Goal: Task Accomplishment & Management: Use online tool/utility

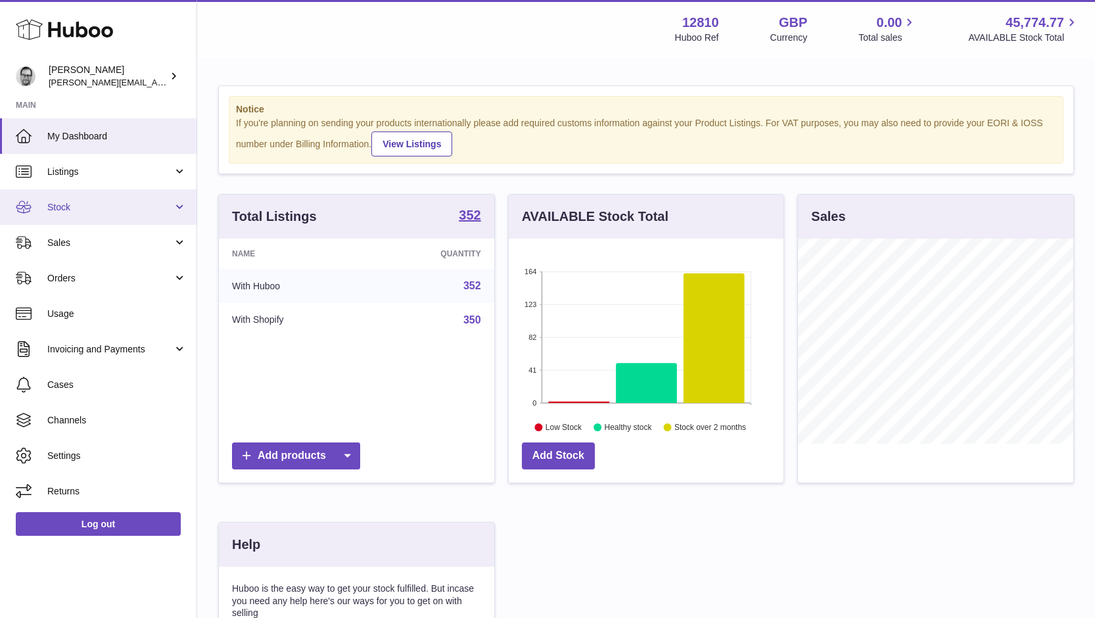
scroll to position [205, 275]
click at [62, 197] on link "Stock" at bounding box center [98, 206] width 196 height 35
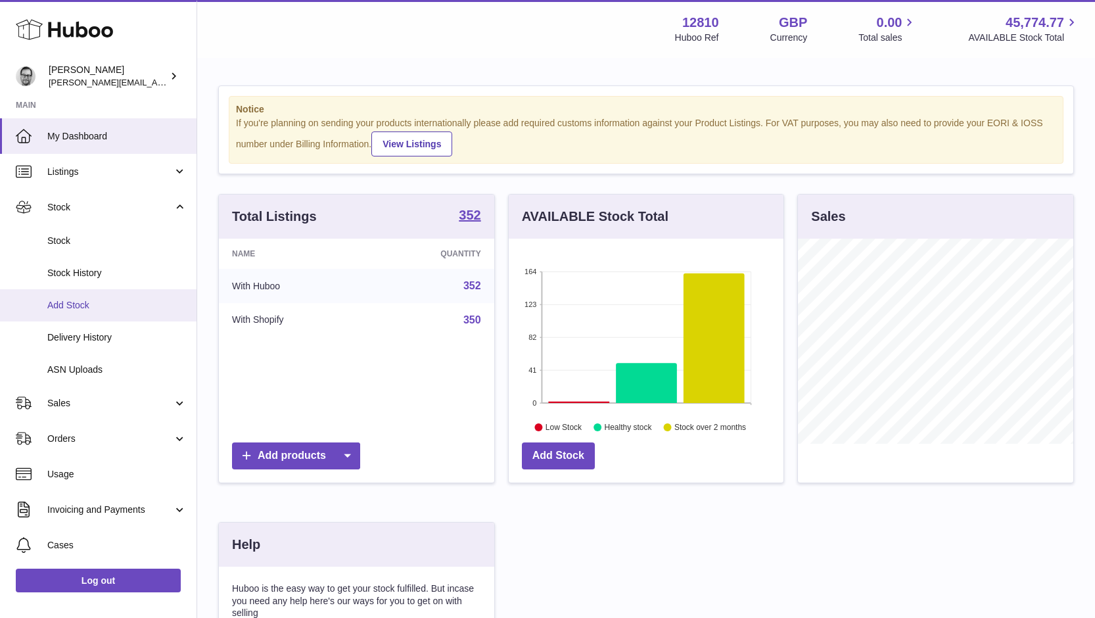
click at [84, 309] on span "Add Stock" at bounding box center [116, 305] width 139 height 12
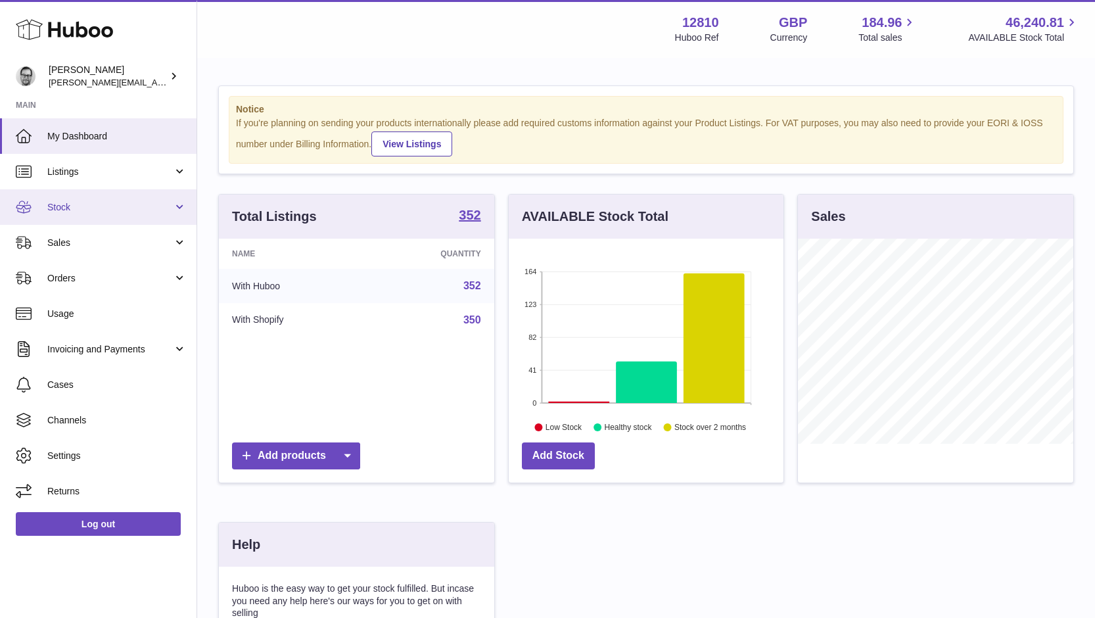
click at [91, 204] on span "Stock" at bounding box center [109, 207] width 125 height 12
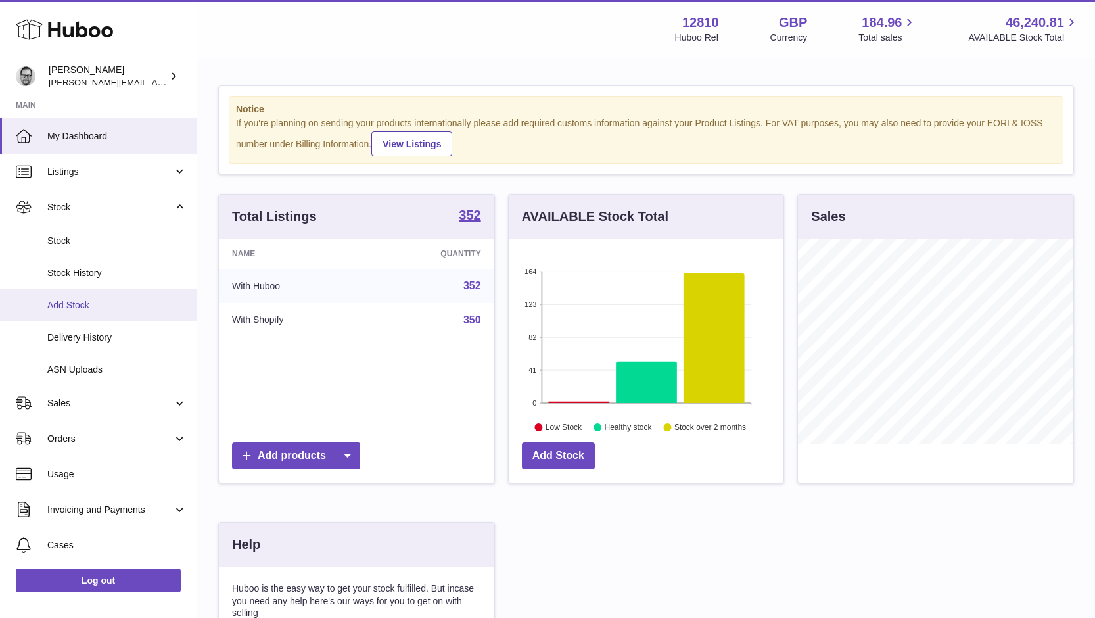
click at [90, 302] on span "Add Stock" at bounding box center [116, 305] width 139 height 12
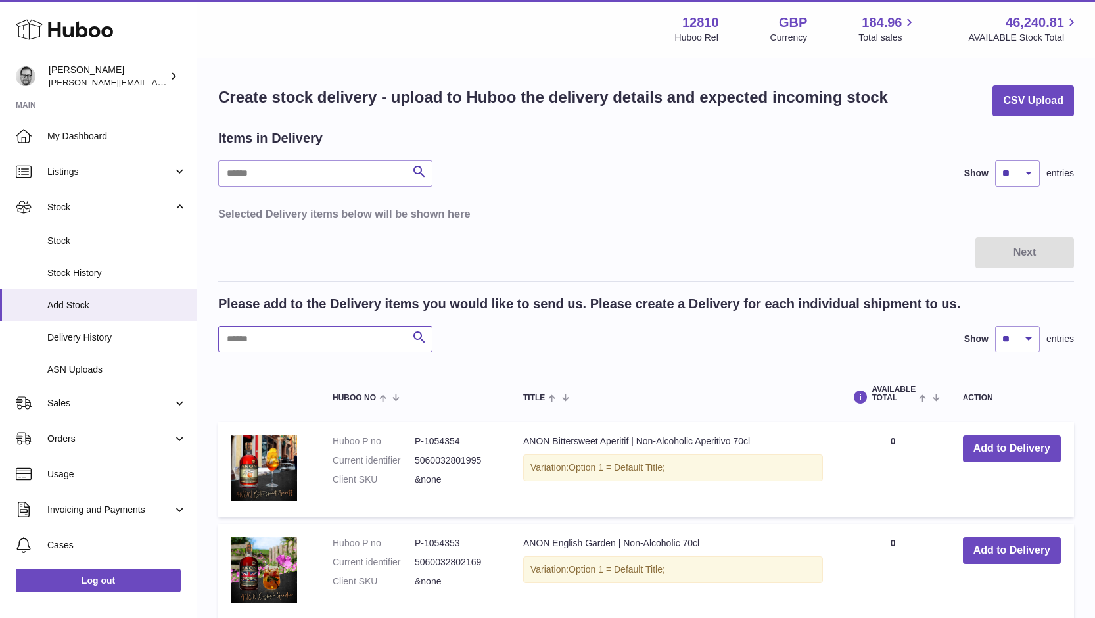
click at [292, 337] on input "text" at bounding box center [325, 339] width 214 height 26
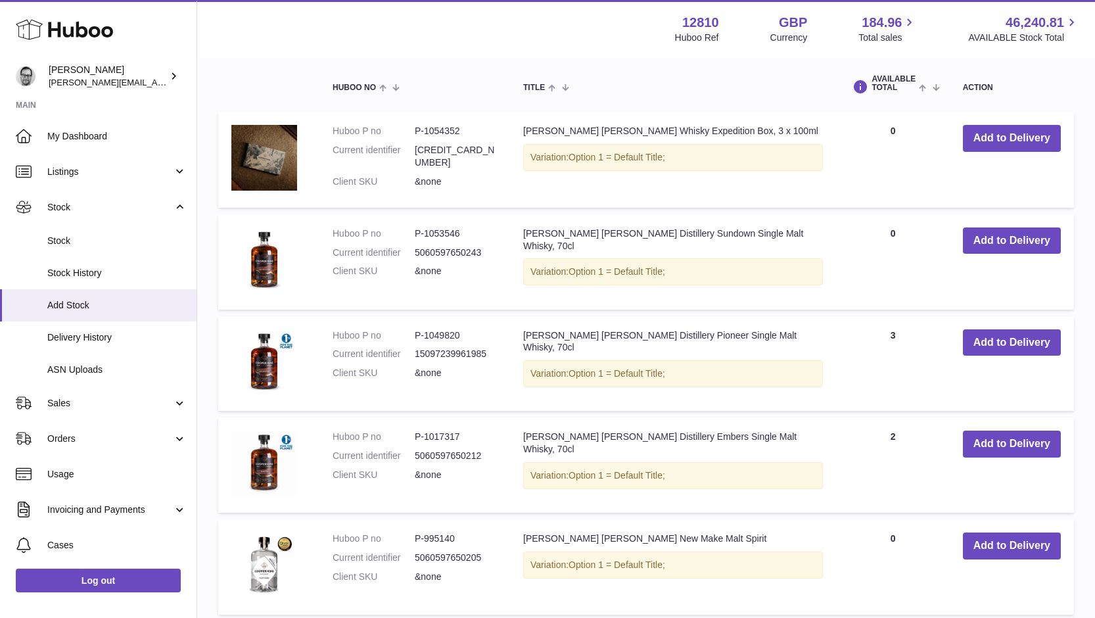
scroll to position [313, 0]
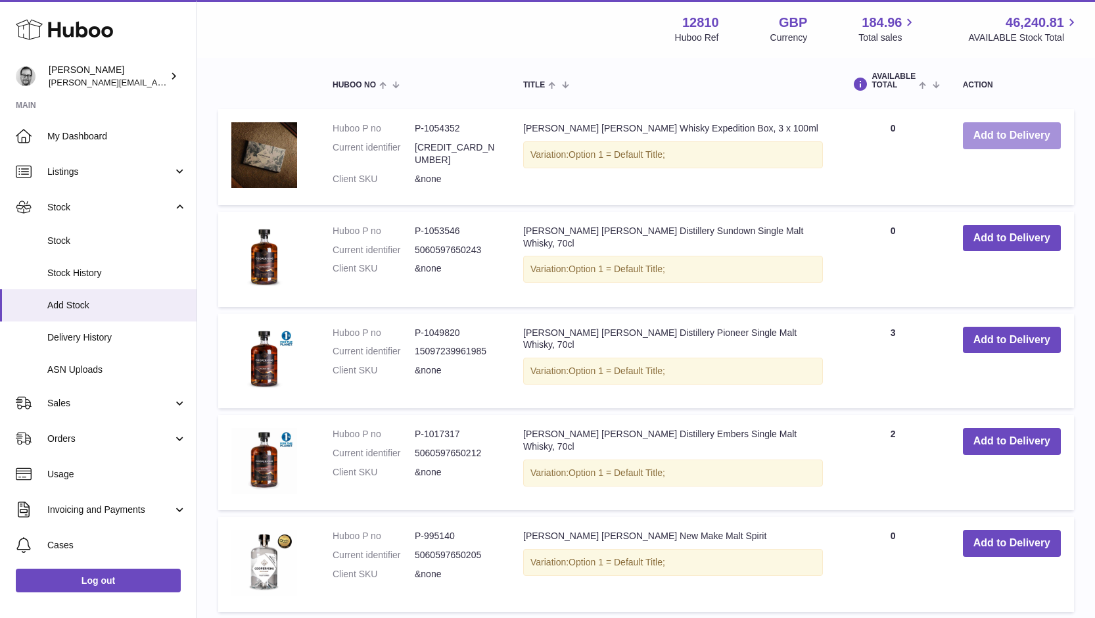
type input "**********"
click at [1018, 136] on button "Add to Delivery" at bounding box center [1012, 135] width 98 height 27
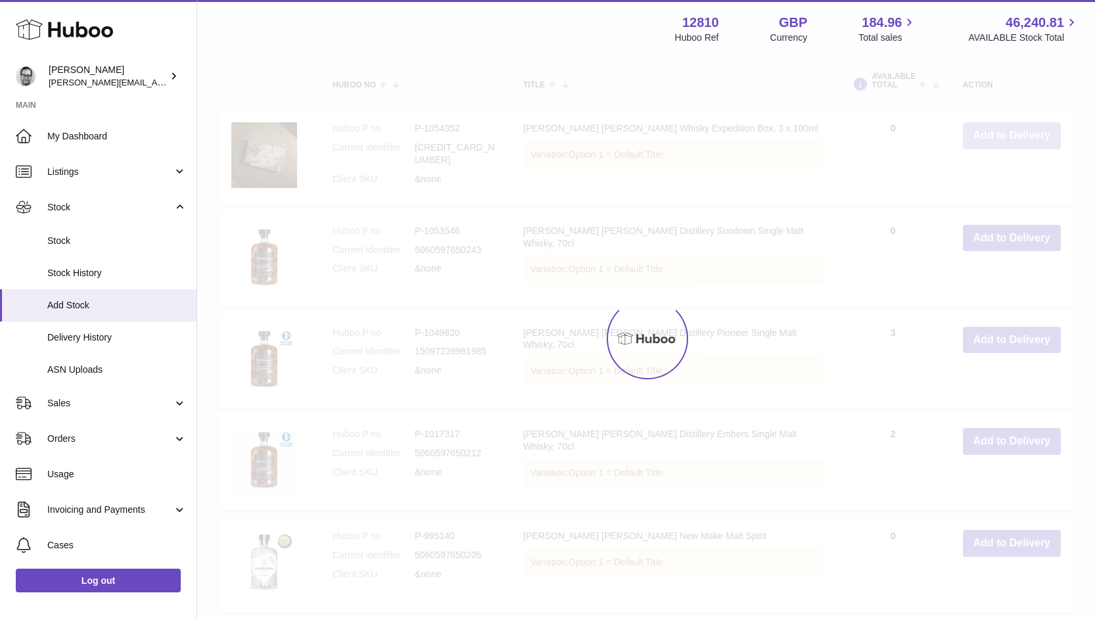
scroll to position [436, 0]
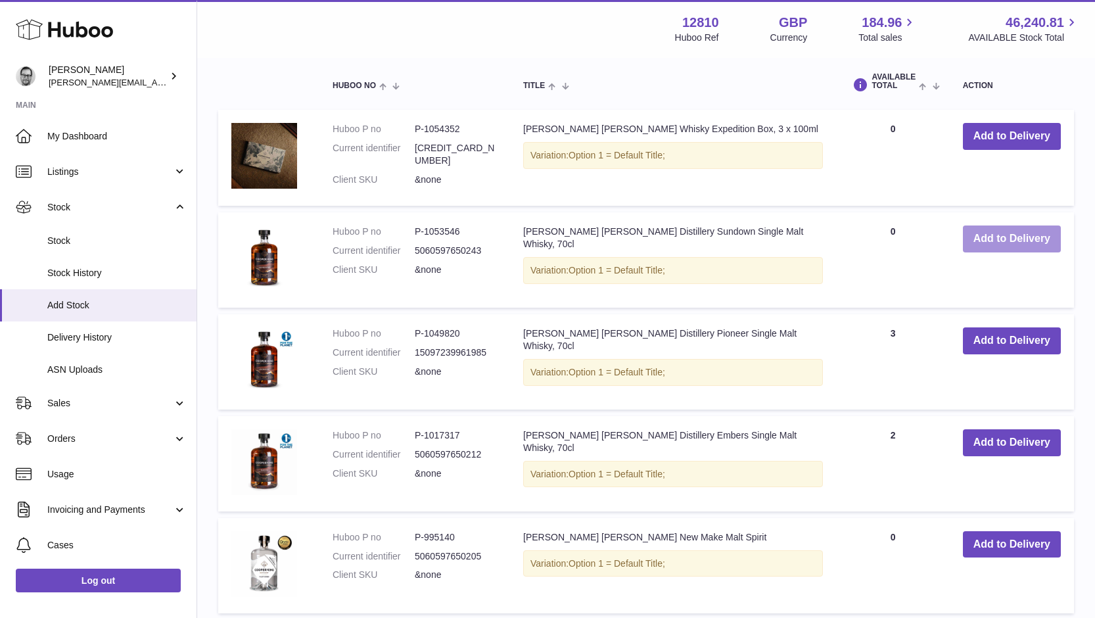
click at [1024, 237] on button "Add to Delivery" at bounding box center [1012, 238] width 98 height 27
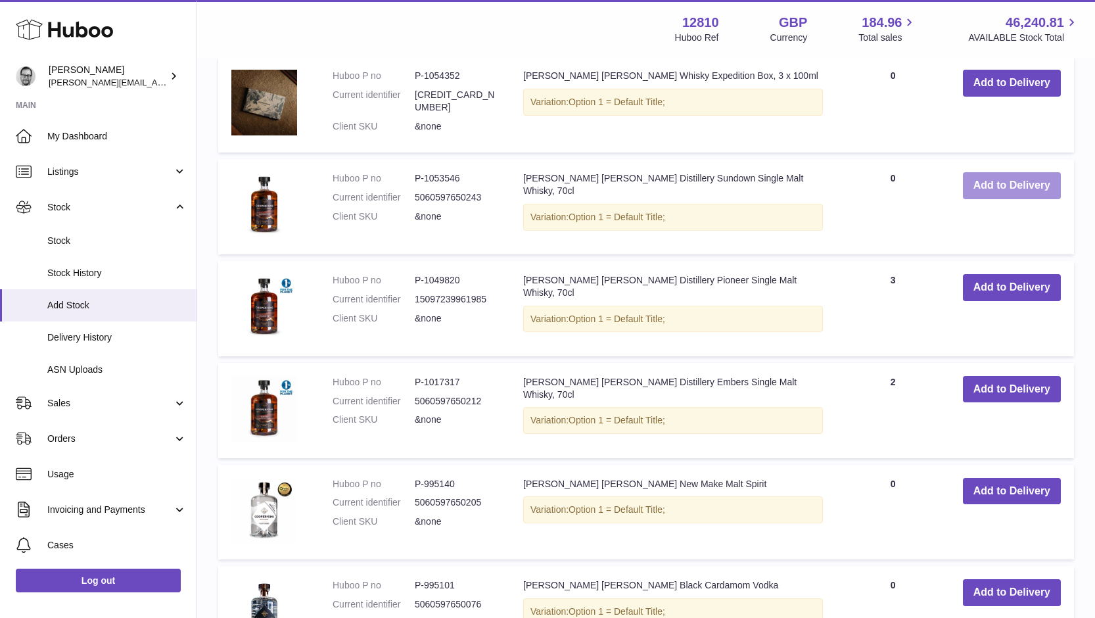
scroll to position [600, 0]
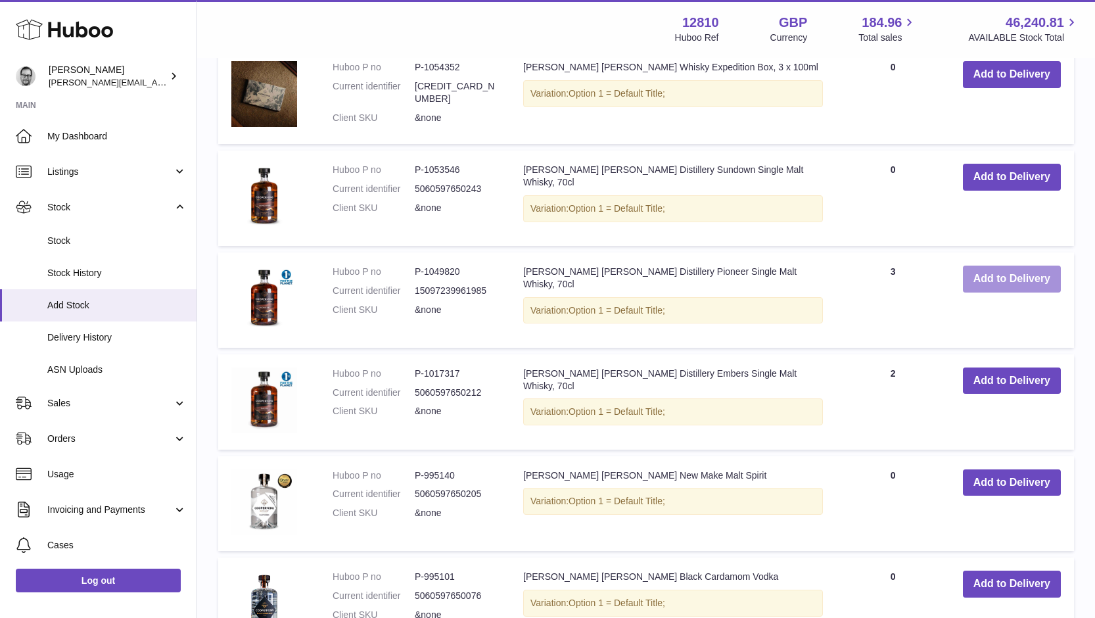
click at [983, 276] on button "Add to Delivery" at bounding box center [1012, 278] width 98 height 27
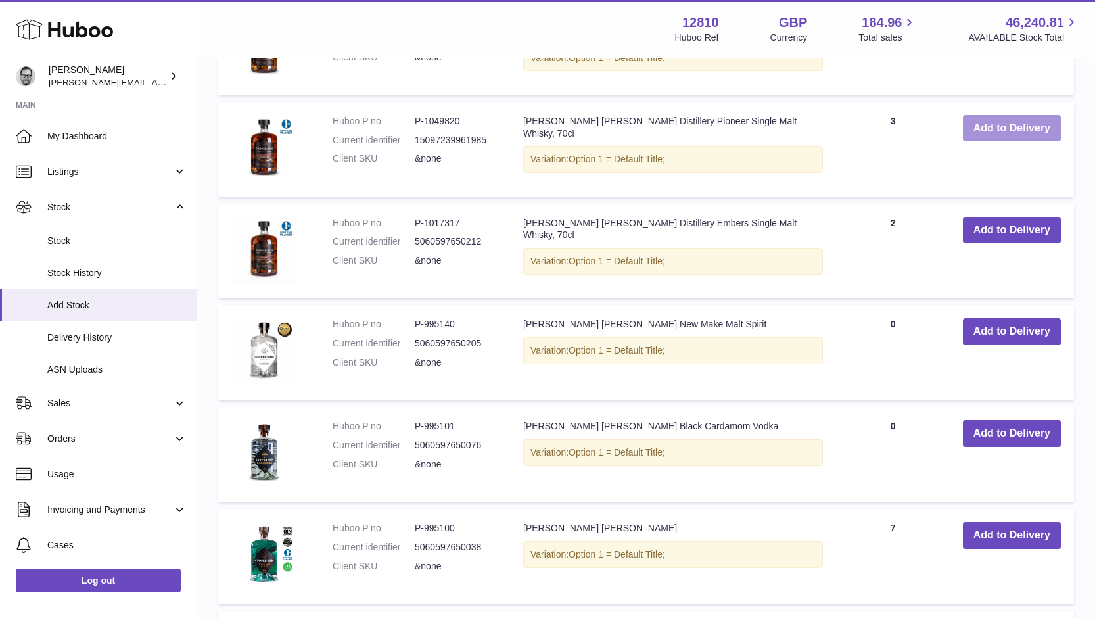
scroll to position [861, 0]
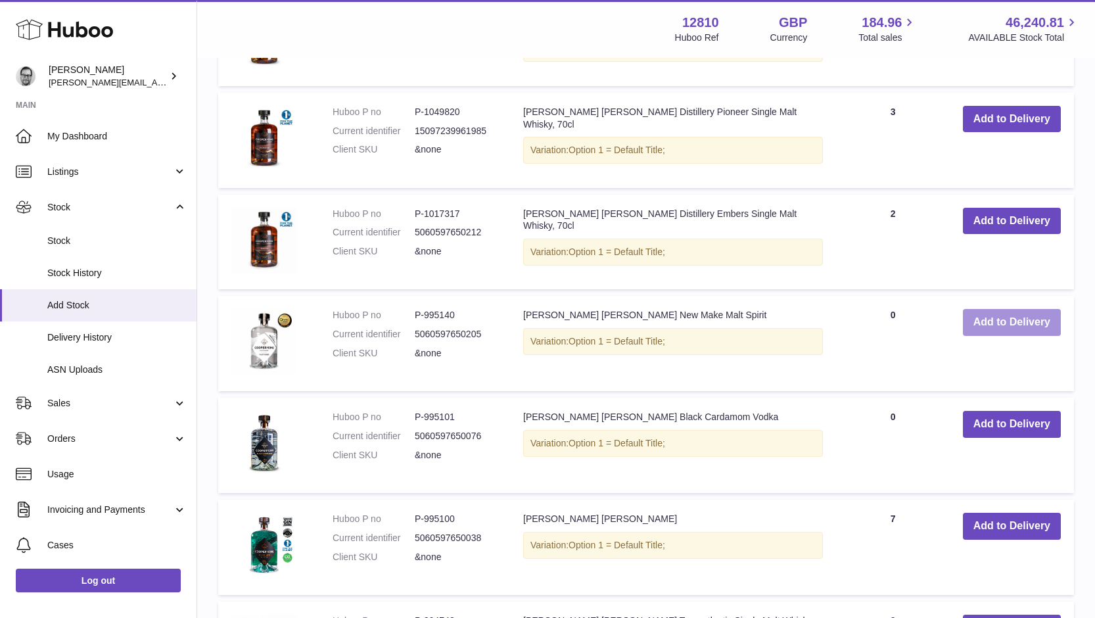
click at [1015, 323] on button "Add to Delivery" at bounding box center [1012, 322] width 98 height 27
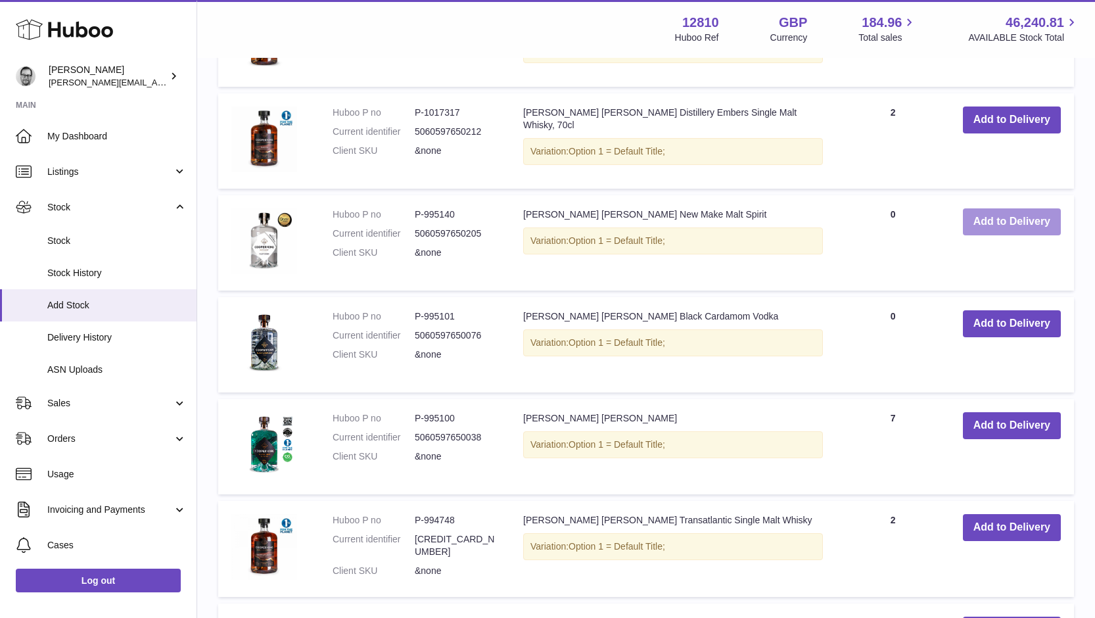
scroll to position [1070, 0]
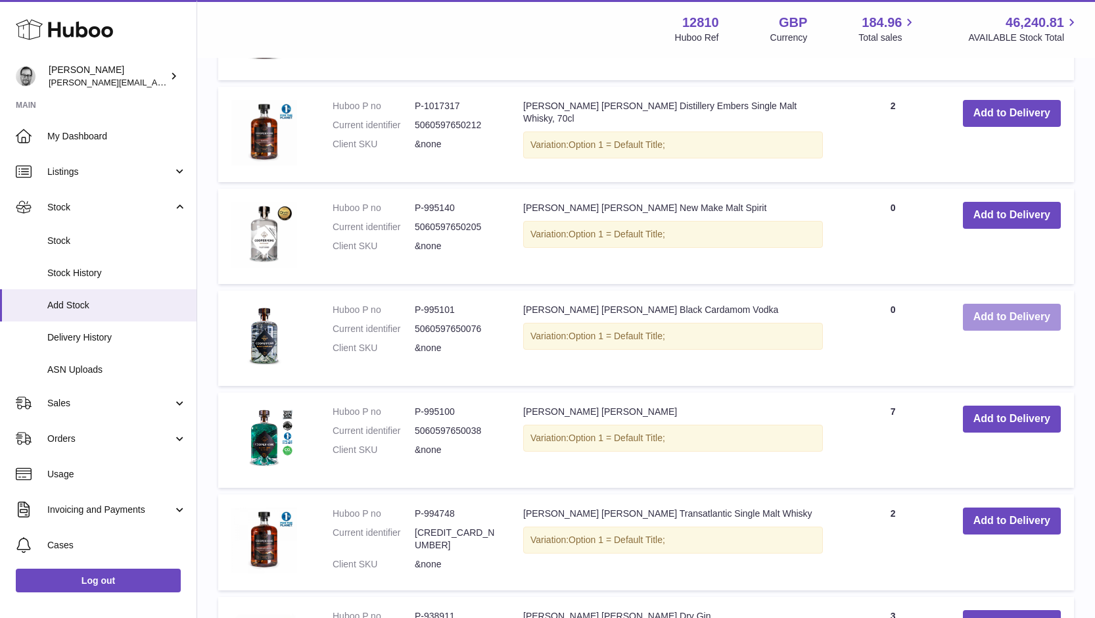
click at [1000, 319] on button "Add to Delivery" at bounding box center [1012, 317] width 98 height 27
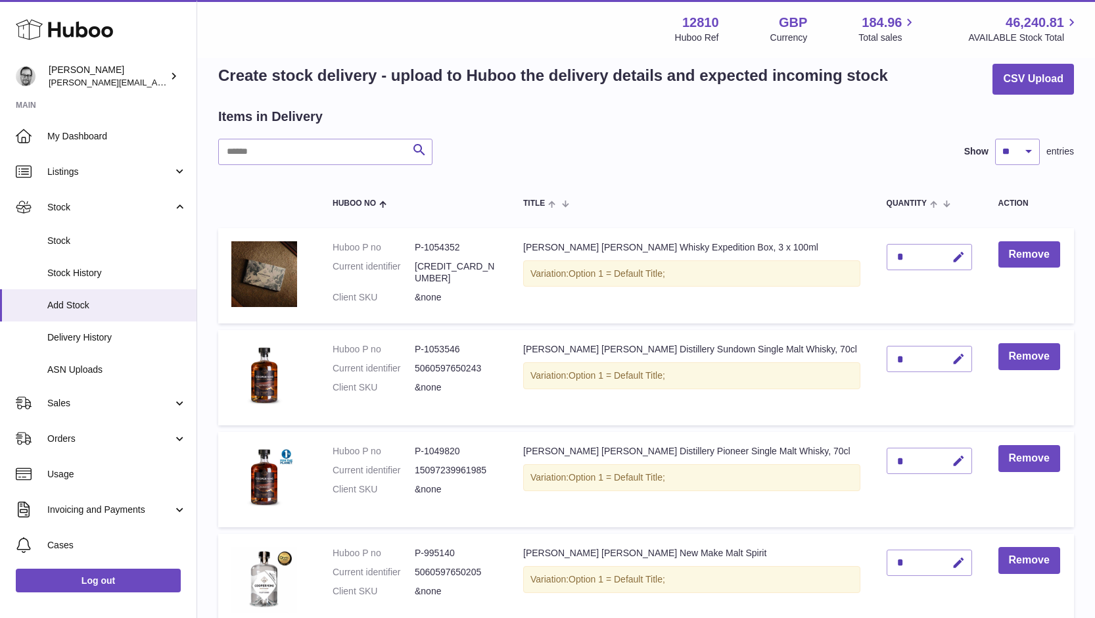
scroll to position [0, 0]
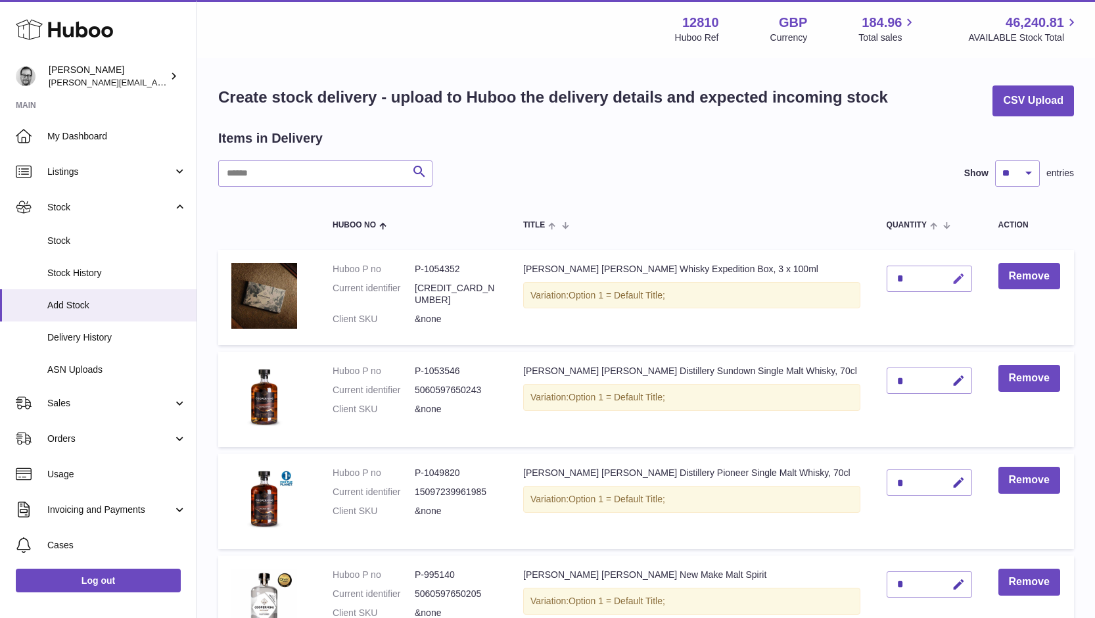
click at [951, 272] on icon "button" at bounding box center [958, 279] width 14 height 14
drag, startPoint x: 884, startPoint y: 278, endPoint x: 840, endPoint y: 279, distance: 44.0
click at [840, 279] on tr "Huboo P no P-1054352 Current identifier [CREDIT_CARD_NUMBER] Client SKU &none […" at bounding box center [645, 298] width 855 height 96
type input "*"
click at [953, 279] on icon "submit" at bounding box center [959, 279] width 12 height 12
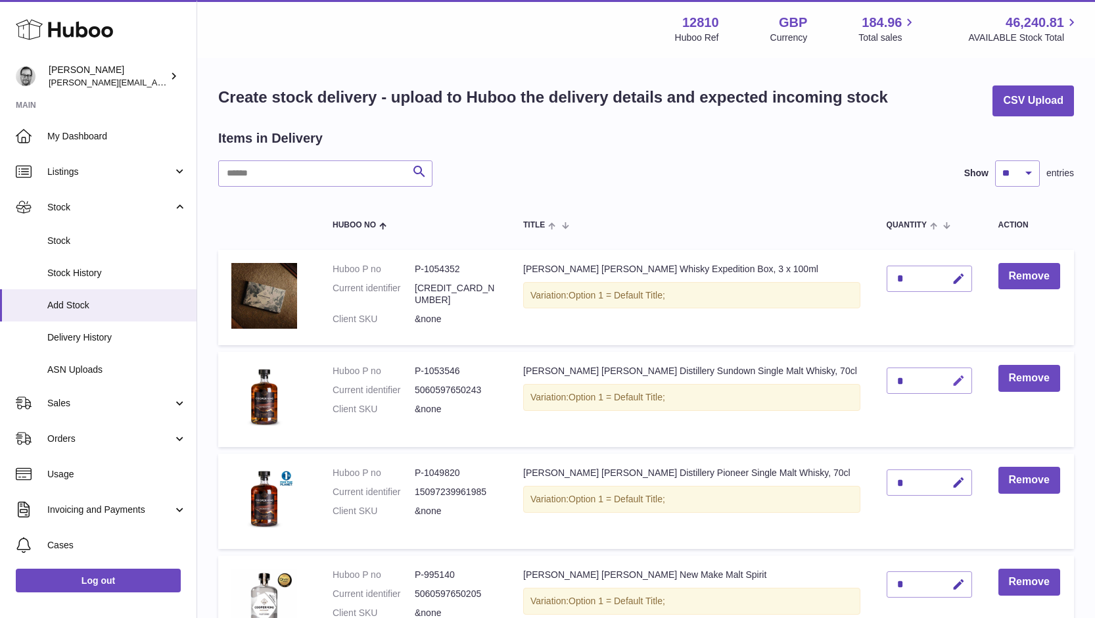
click at [951, 378] on icon "button" at bounding box center [958, 381] width 14 height 14
click at [873, 380] on td "*" at bounding box center [929, 399] width 112 height 95
type input "*"
click at [953, 380] on icon "submit" at bounding box center [959, 381] width 12 height 12
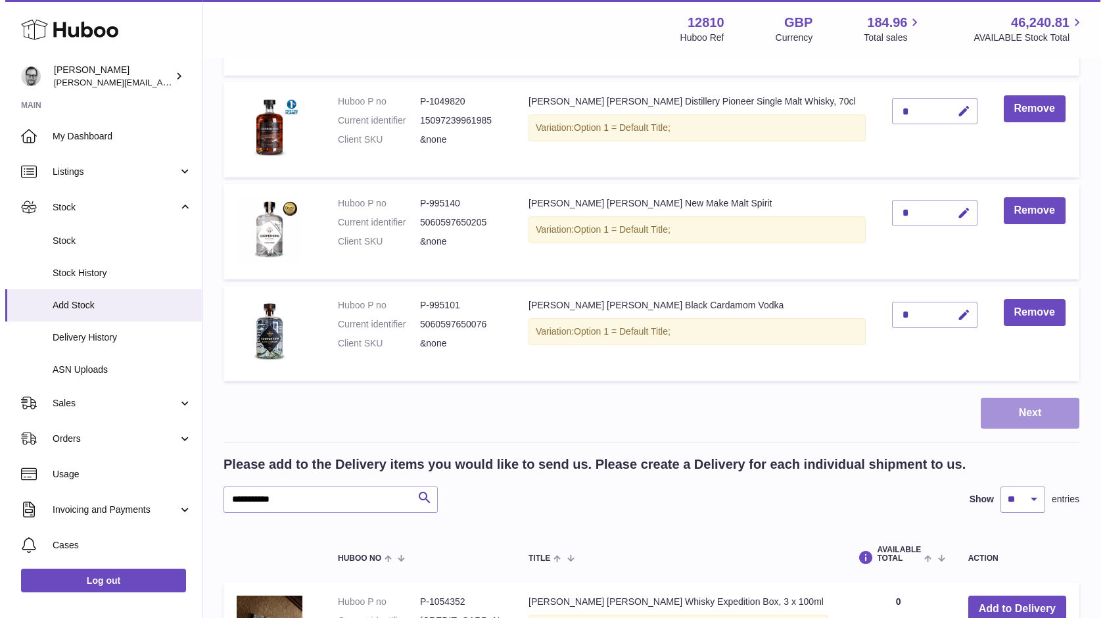
scroll to position [373, 0]
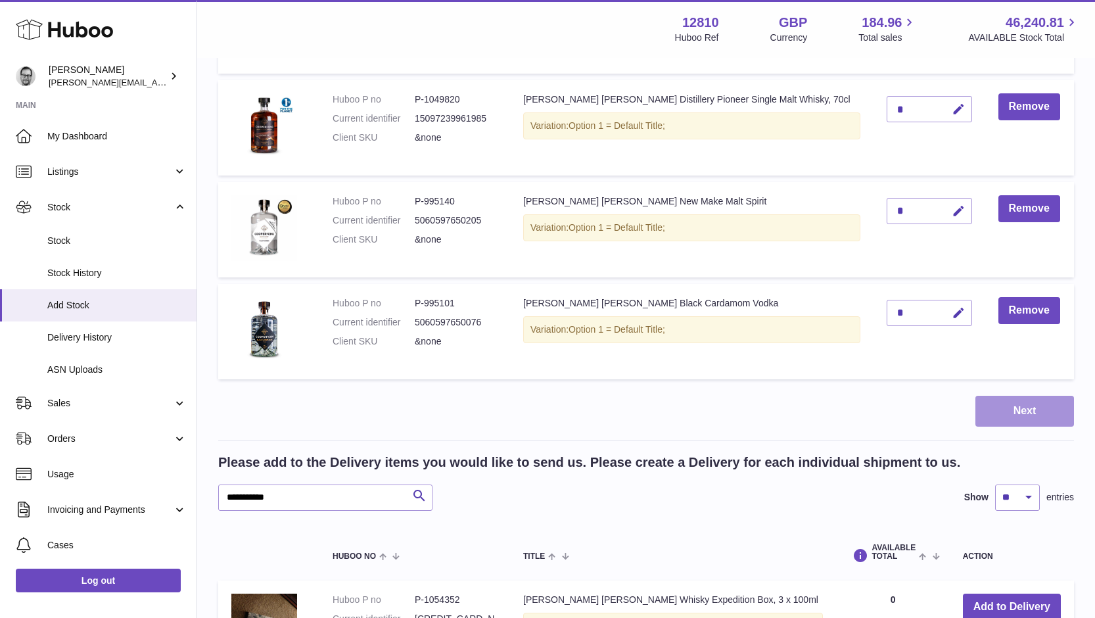
click at [1024, 411] on button "Next" at bounding box center [1024, 411] width 99 height 31
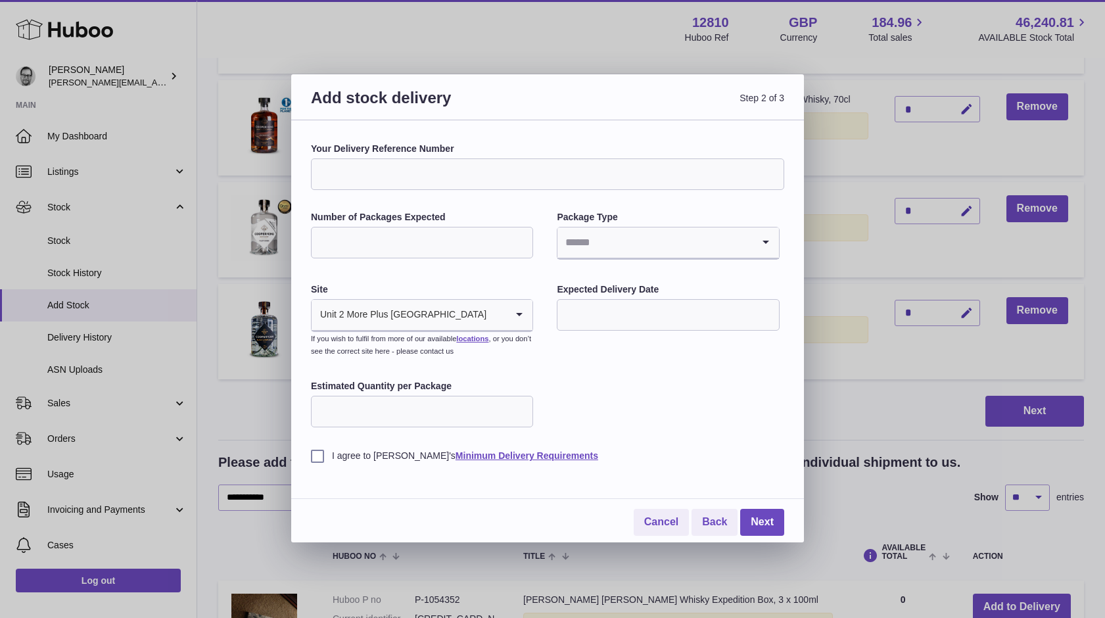
click at [430, 171] on input "Your Delivery Reference Number" at bounding box center [547, 174] width 473 height 32
type input "**********"
click at [380, 243] on input "Number of Packages Expected" at bounding box center [422, 243] width 222 height 32
type input "*"
click at [651, 244] on input "Search for option" at bounding box center [654, 242] width 194 height 30
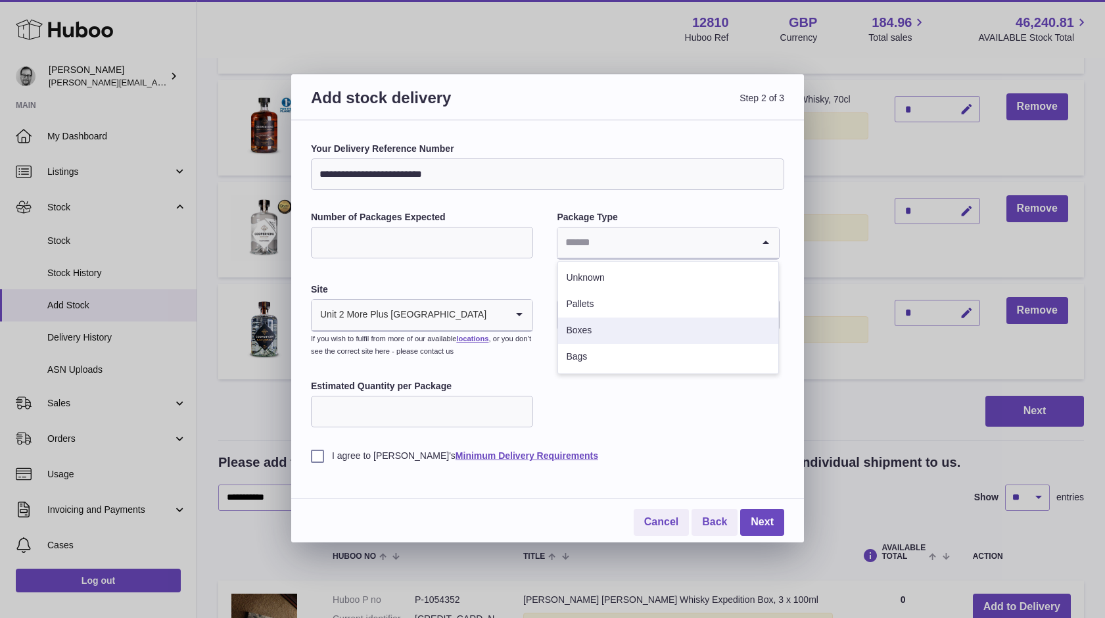
click at [589, 326] on li "Boxes" at bounding box center [667, 330] width 219 height 26
click at [605, 309] on input "text" at bounding box center [668, 315] width 222 height 32
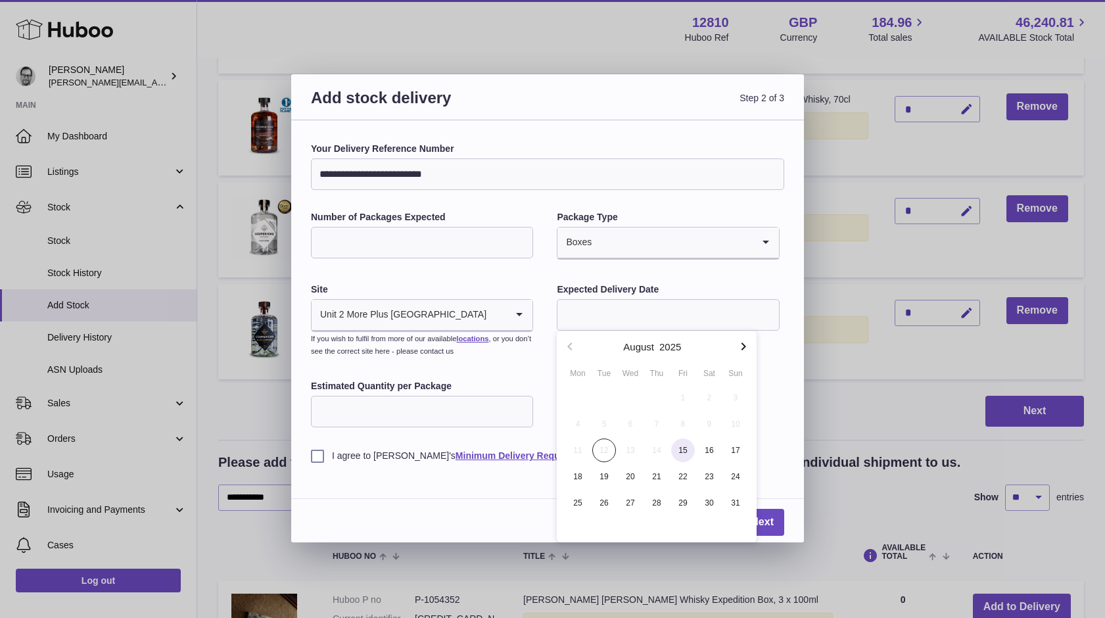
click at [685, 450] on span "15" at bounding box center [683, 450] width 24 height 24
type input "**********"
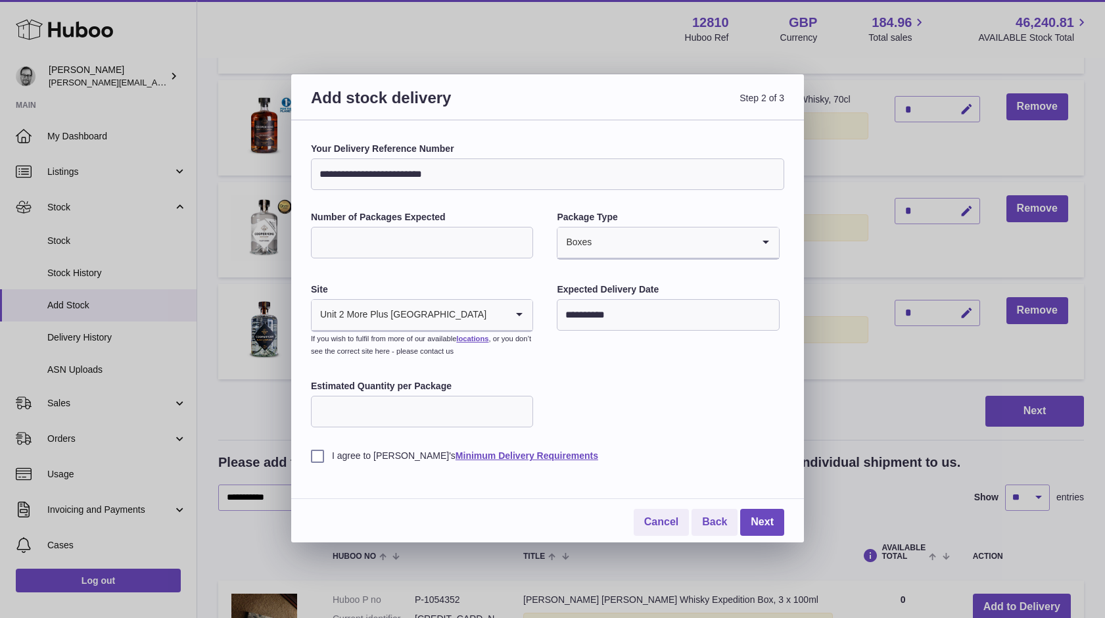
click at [374, 409] on input "Estimated Quantity per Package" at bounding box center [422, 412] width 222 height 32
type input "*"
click at [318, 453] on label "I agree to [PERSON_NAME]'s Minimum Delivery Requirements" at bounding box center [547, 455] width 473 height 12
click at [765, 520] on link "Next" at bounding box center [762, 522] width 44 height 27
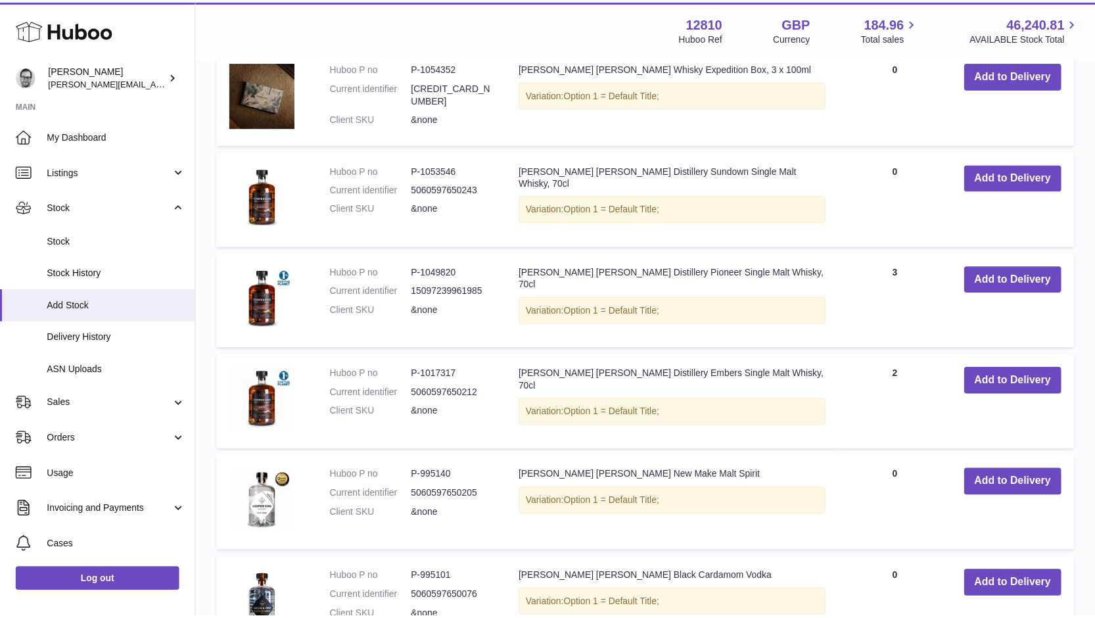
scroll to position [330, 0]
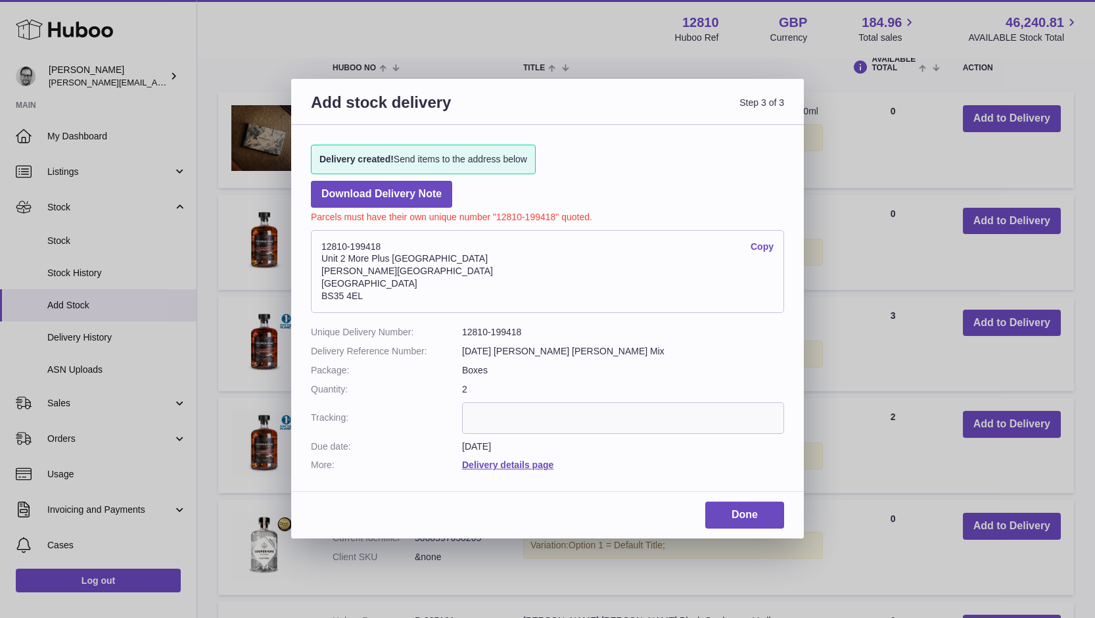
click at [510, 332] on dd "12810-199418" at bounding box center [623, 332] width 322 height 12
copy dd "199418"
click at [754, 510] on link "Done" at bounding box center [744, 514] width 79 height 27
